Goal: Transaction & Acquisition: Purchase product/service

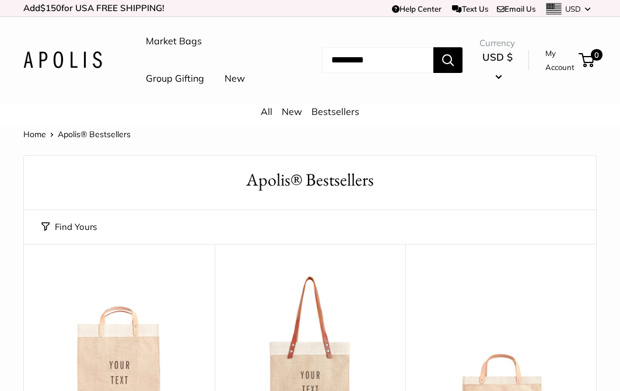
click at [295, 117] on link "New" at bounding box center [292, 112] width 20 height 12
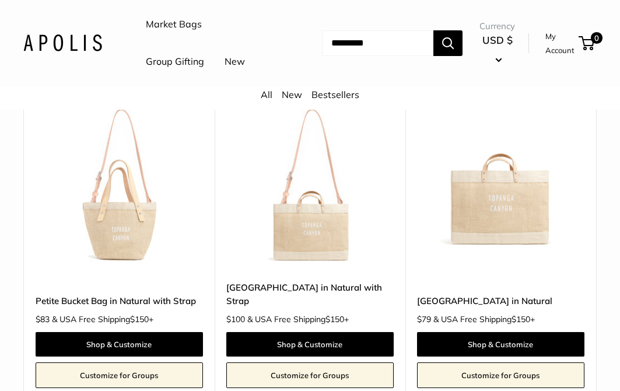
scroll to position [890, 0]
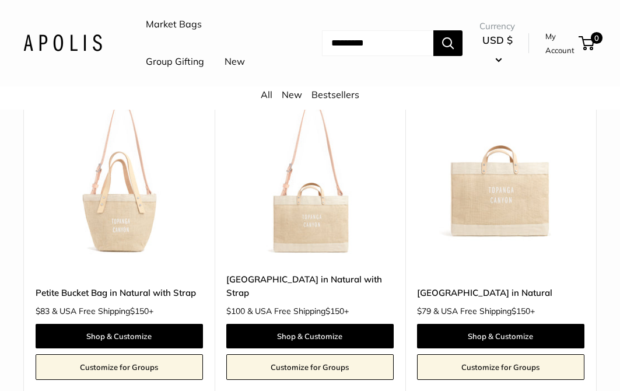
click at [0, 0] on img at bounding box center [0, 0] width 0 height 0
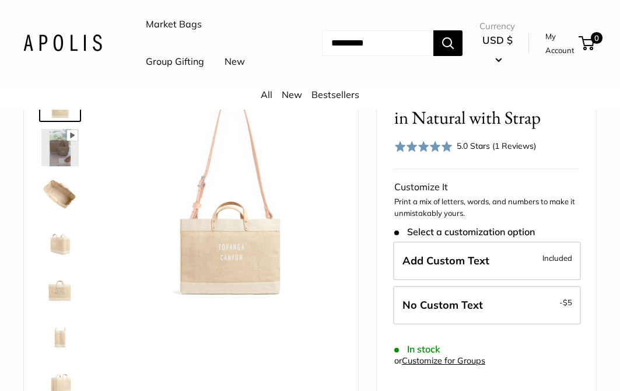
click at [62, 260] on img at bounding box center [59, 240] width 37 height 37
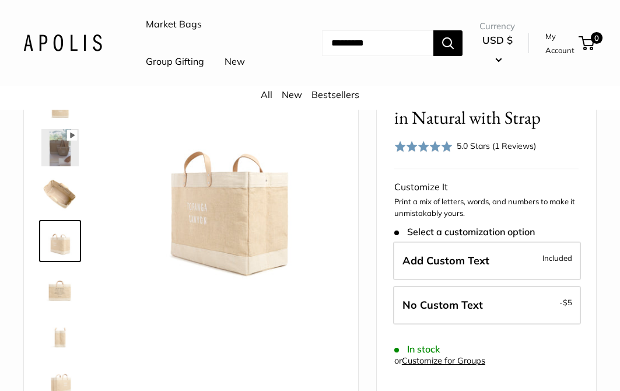
click at [56, 213] on img at bounding box center [59, 194] width 37 height 37
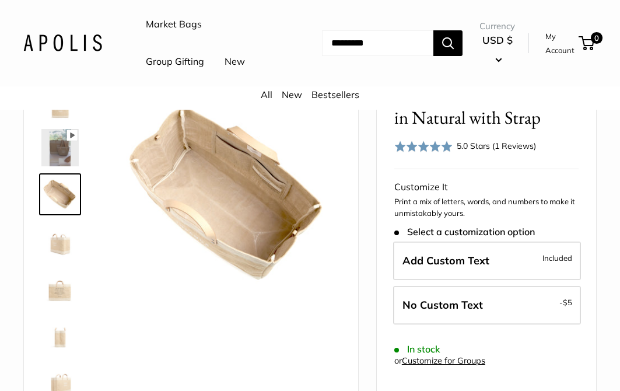
click at [65, 306] on img at bounding box center [59, 287] width 37 height 37
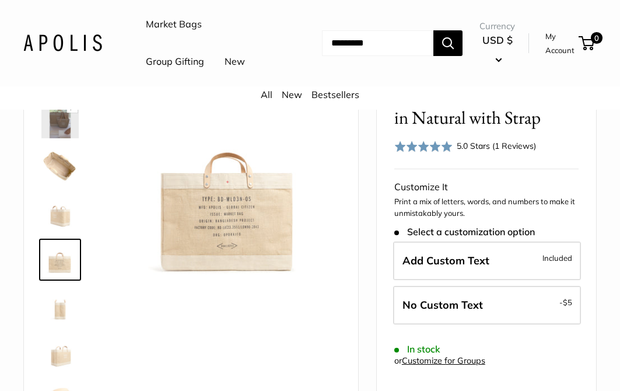
scroll to position [28, 0]
click at [62, 325] on img at bounding box center [59, 306] width 37 height 37
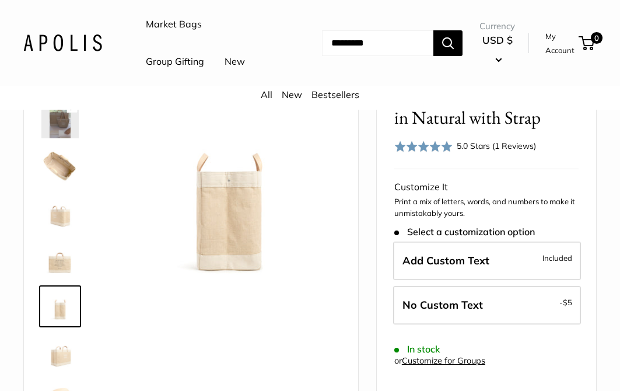
click at [60, 138] on img at bounding box center [59, 119] width 37 height 37
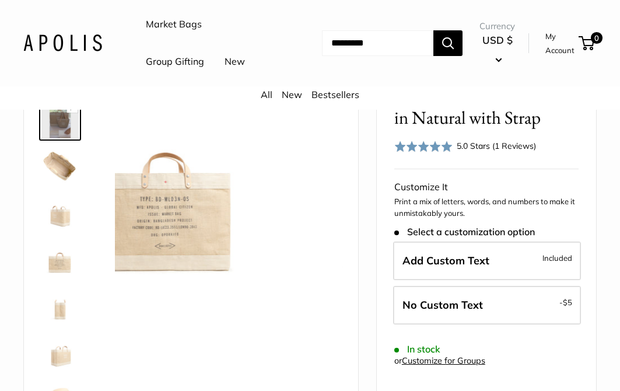
scroll to position [0, 0]
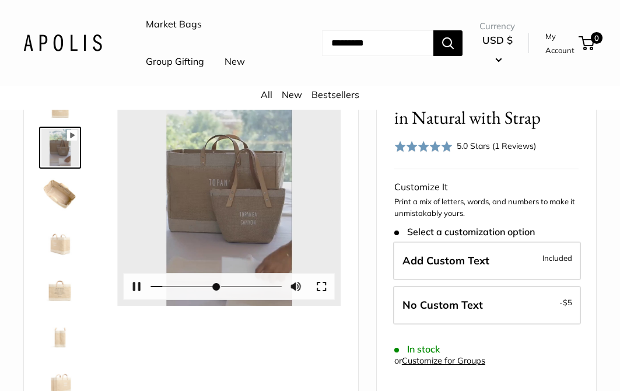
type input "*****"
